Goal: Transaction & Acquisition: Obtain resource

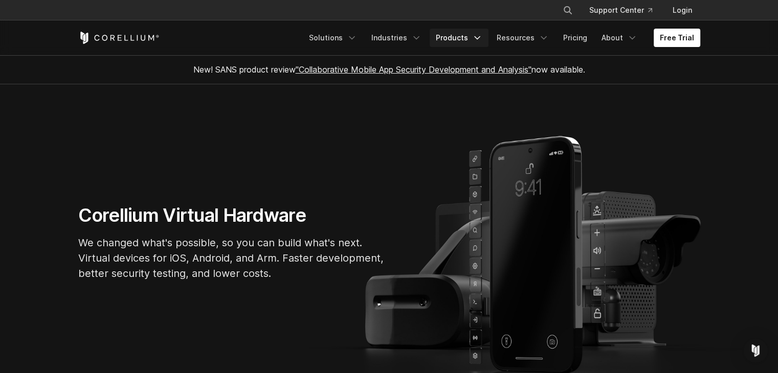
click at [471, 37] on link "Products" at bounding box center [458, 38] width 59 height 18
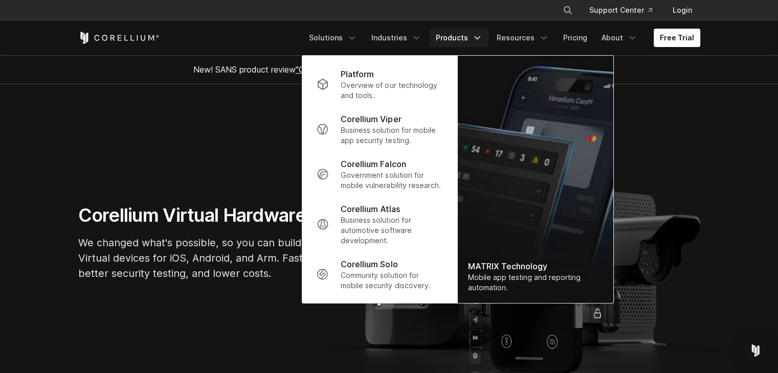
click at [265, 150] on section "Corellium Virtual Hardware We changed what's possible, so you can build what's …" at bounding box center [389, 246] width 778 height 325
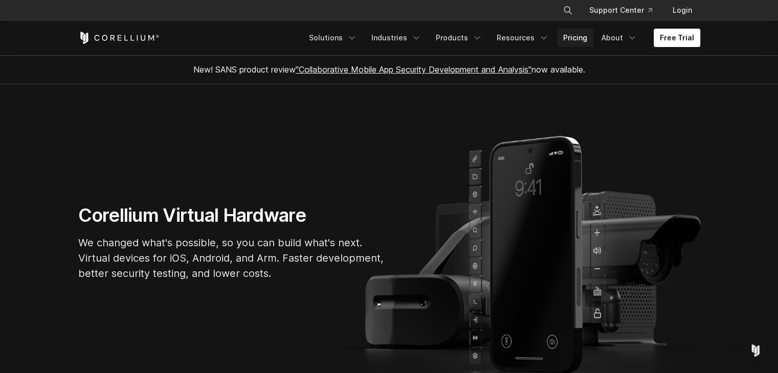
click at [586, 36] on link "Pricing" at bounding box center [575, 38] width 36 height 18
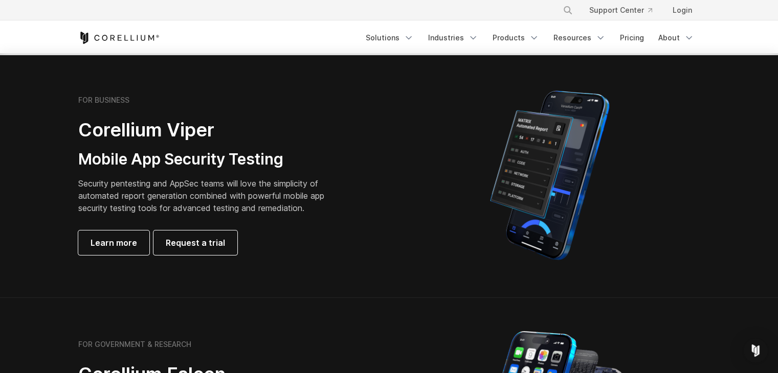
scroll to position [204, 0]
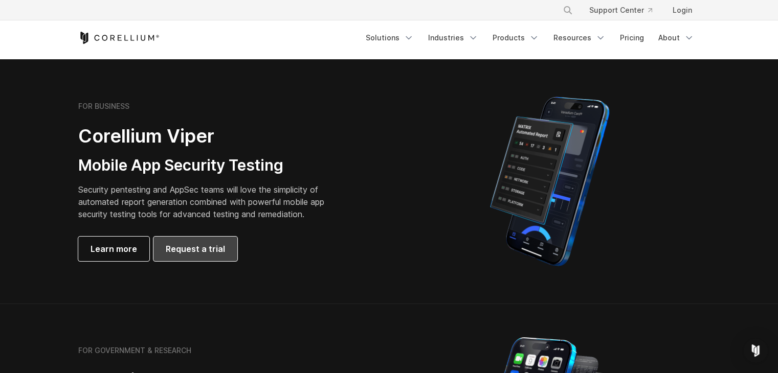
click at [195, 246] on span "Request a trial" at bounding box center [195, 249] width 59 height 12
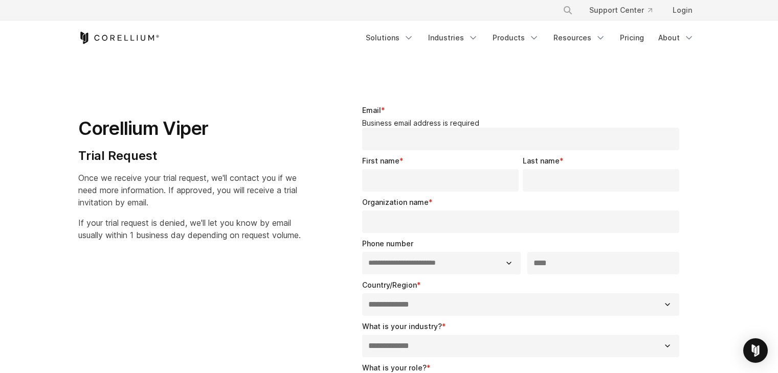
select select "**"
click at [522, 42] on link "Products" at bounding box center [515, 38] width 59 height 18
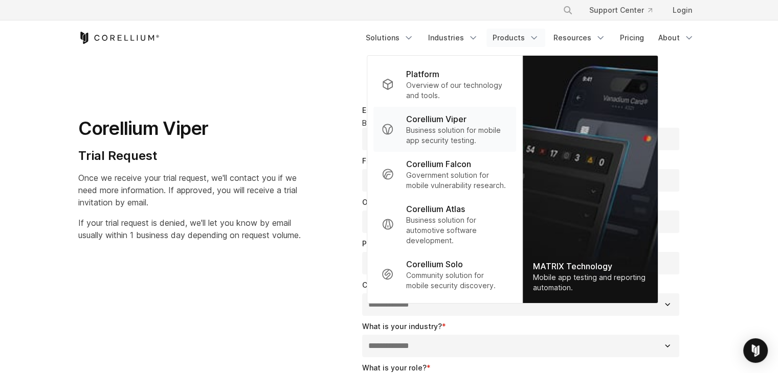
click at [457, 133] on p "Business solution for mobile app security testing." at bounding box center [457, 135] width 102 height 20
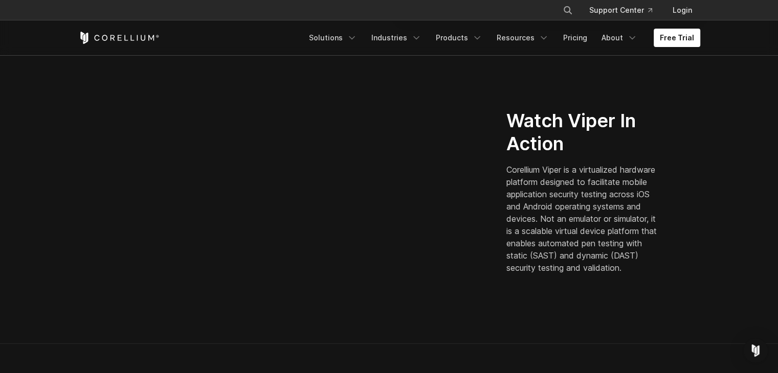
scroll to position [262, 0]
click at [497, 190] on div "Watch Viper In Action Corellium Viper is a virtualized hardware platform design…" at bounding box center [603, 195] width 214 height 173
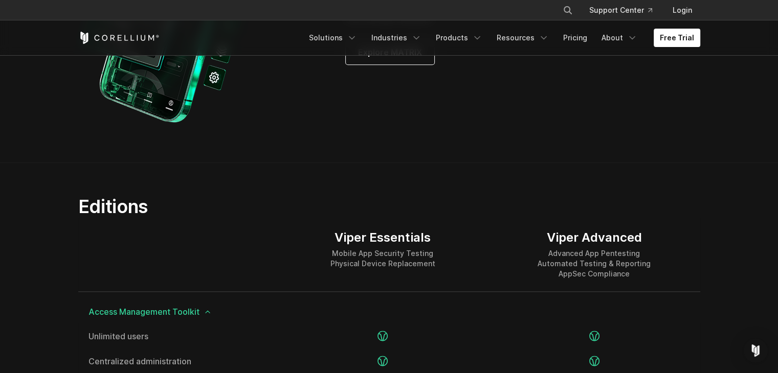
scroll to position [1132, 0]
drag, startPoint x: 550, startPoint y: 239, endPoint x: 660, endPoint y: 239, distance: 110.4
click at [660, 239] on div "Viper Advanced Advanced App Pentesting Automated Testing & Reporting AppSec Com…" at bounding box center [593, 255] width 211 height 74
copy div "Viper Advanced"
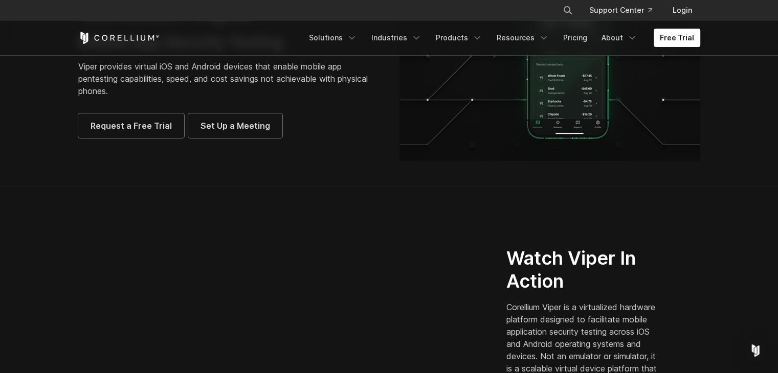
scroll to position [0, 0]
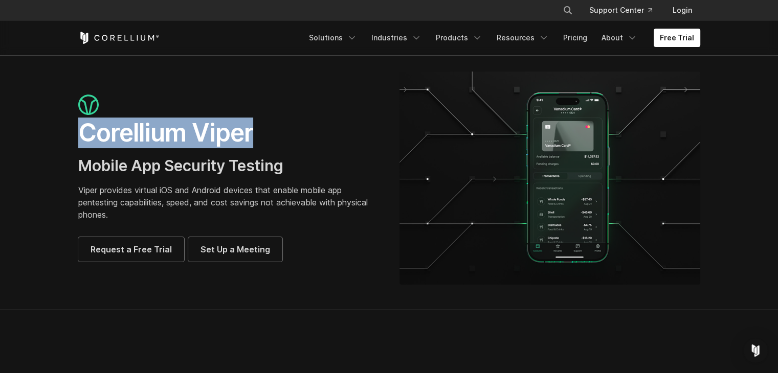
drag, startPoint x: 78, startPoint y: 133, endPoint x: 271, endPoint y: 124, distance: 193.4
click at [271, 124] on h1 "Corellium Viper" at bounding box center [228, 133] width 301 height 31
copy h1 "Corellium Viper"
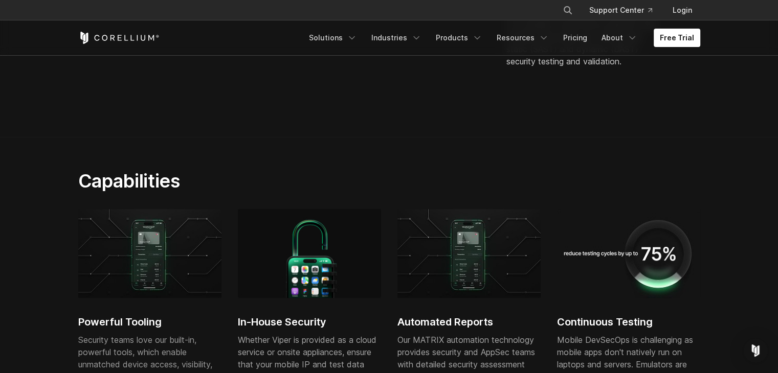
scroll to position [495, 0]
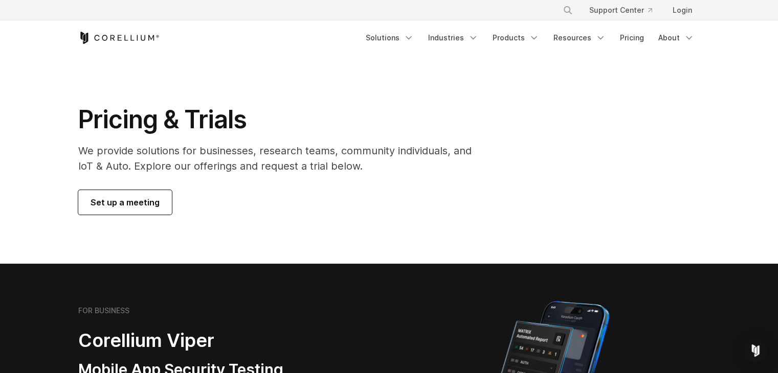
click at [137, 189] on div "Pricing & Trials We provide solutions for businesses, research teams, community…" at bounding box center [282, 159] width 428 height 110
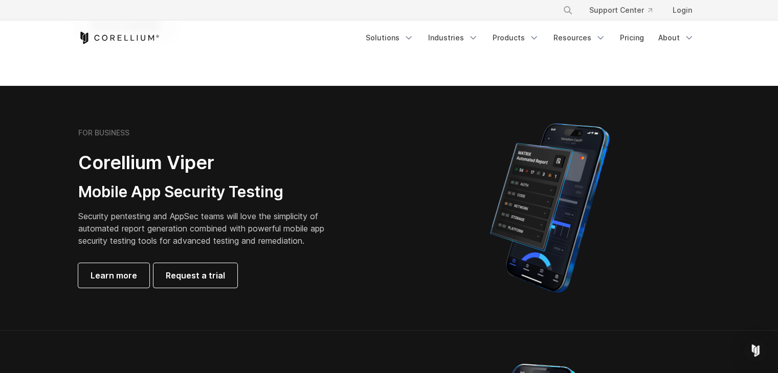
scroll to position [176, 0]
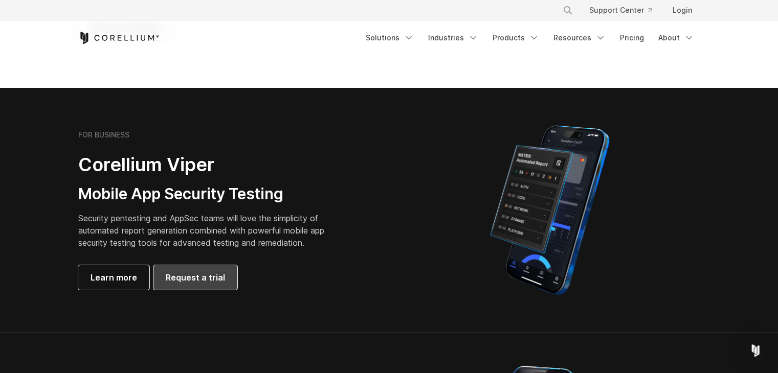
click at [166, 272] on span "Request a trial" at bounding box center [195, 277] width 59 height 12
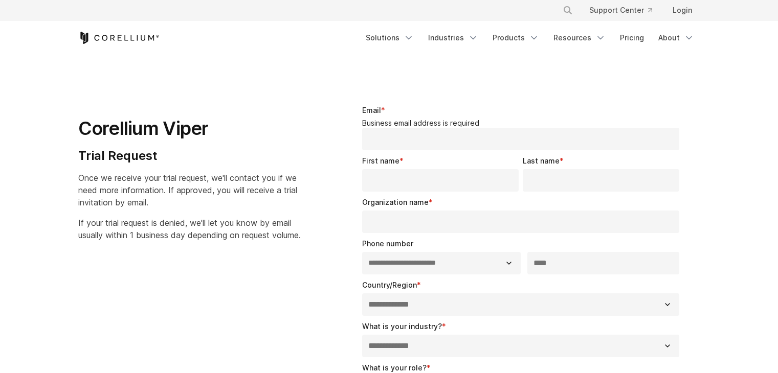
select select "**"
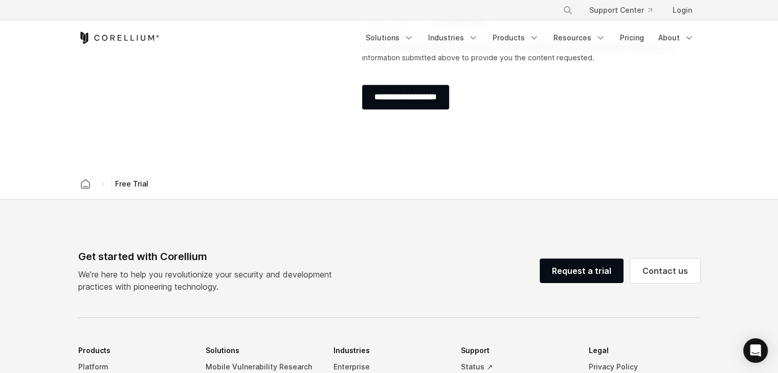
scroll to position [501, 0]
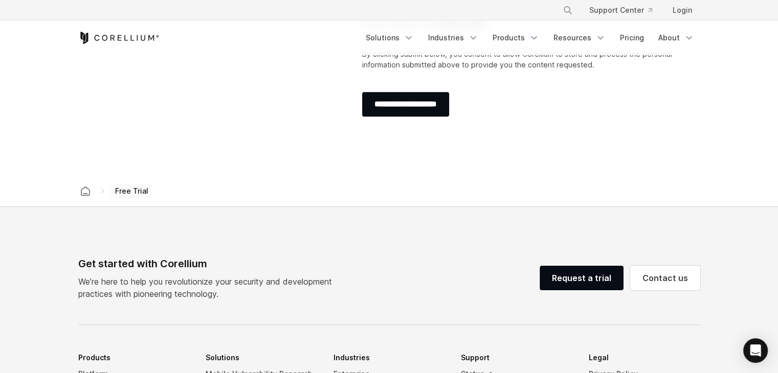
click at [135, 187] on span "Free Trial" at bounding box center [131, 191] width 41 height 14
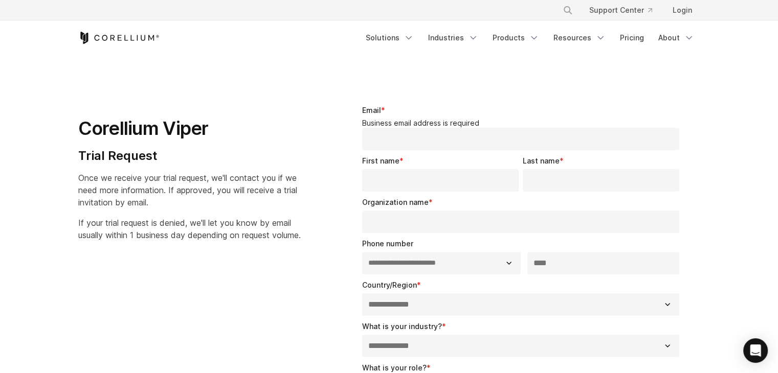
scroll to position [0, 0]
